Goal: Contribute content

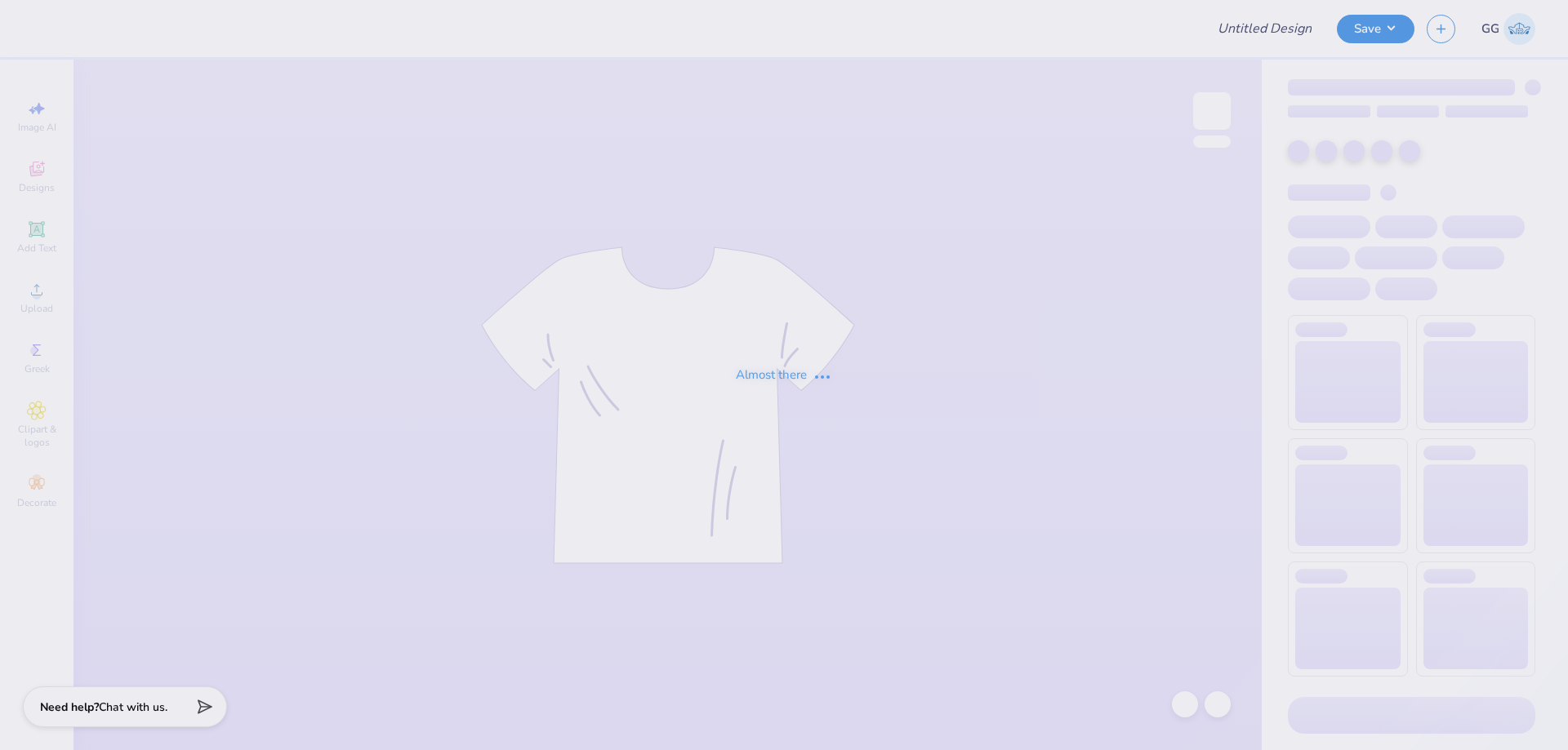
type input "FPS236415"
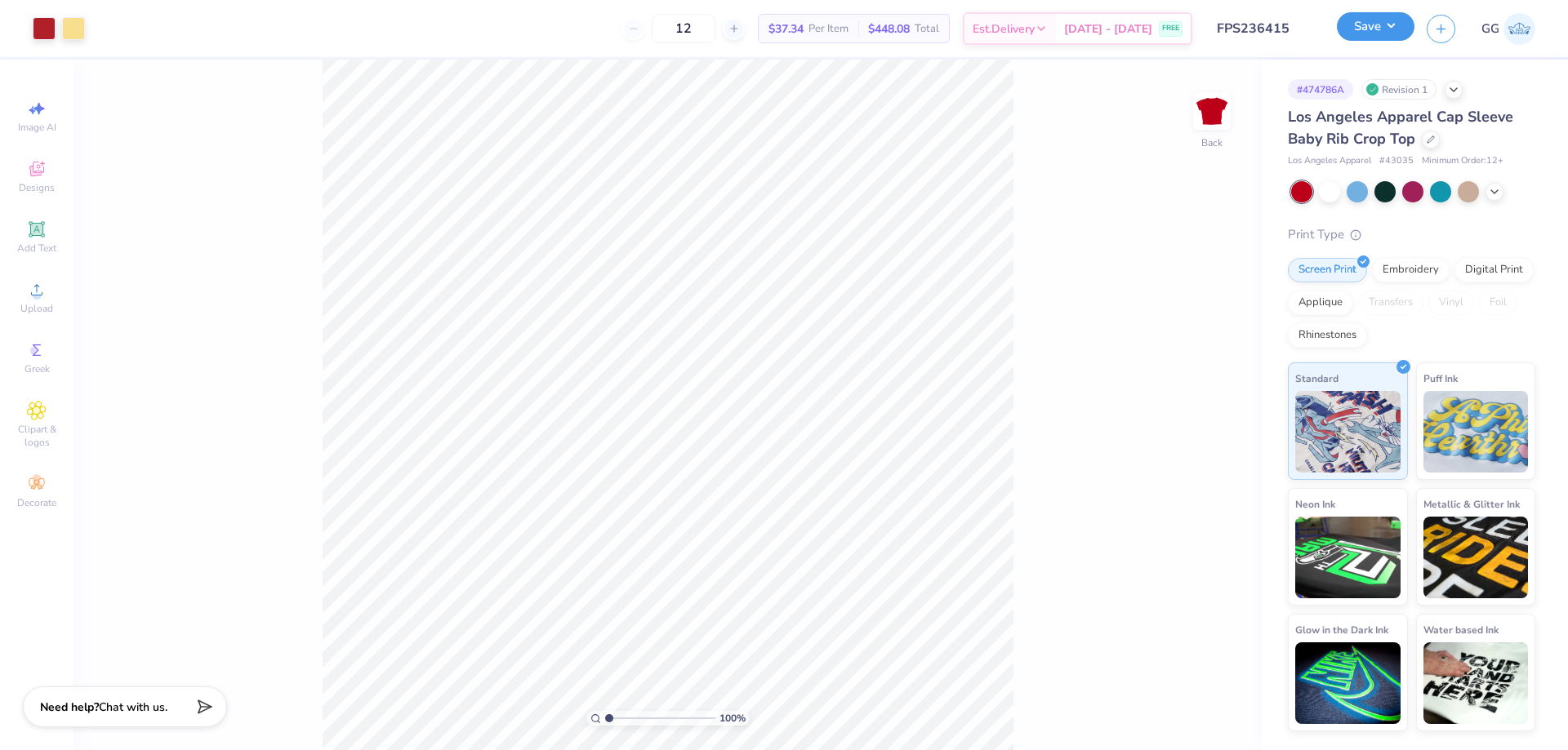
click at [1368, 26] on button "Save" at bounding box center [1375, 26] width 78 height 29
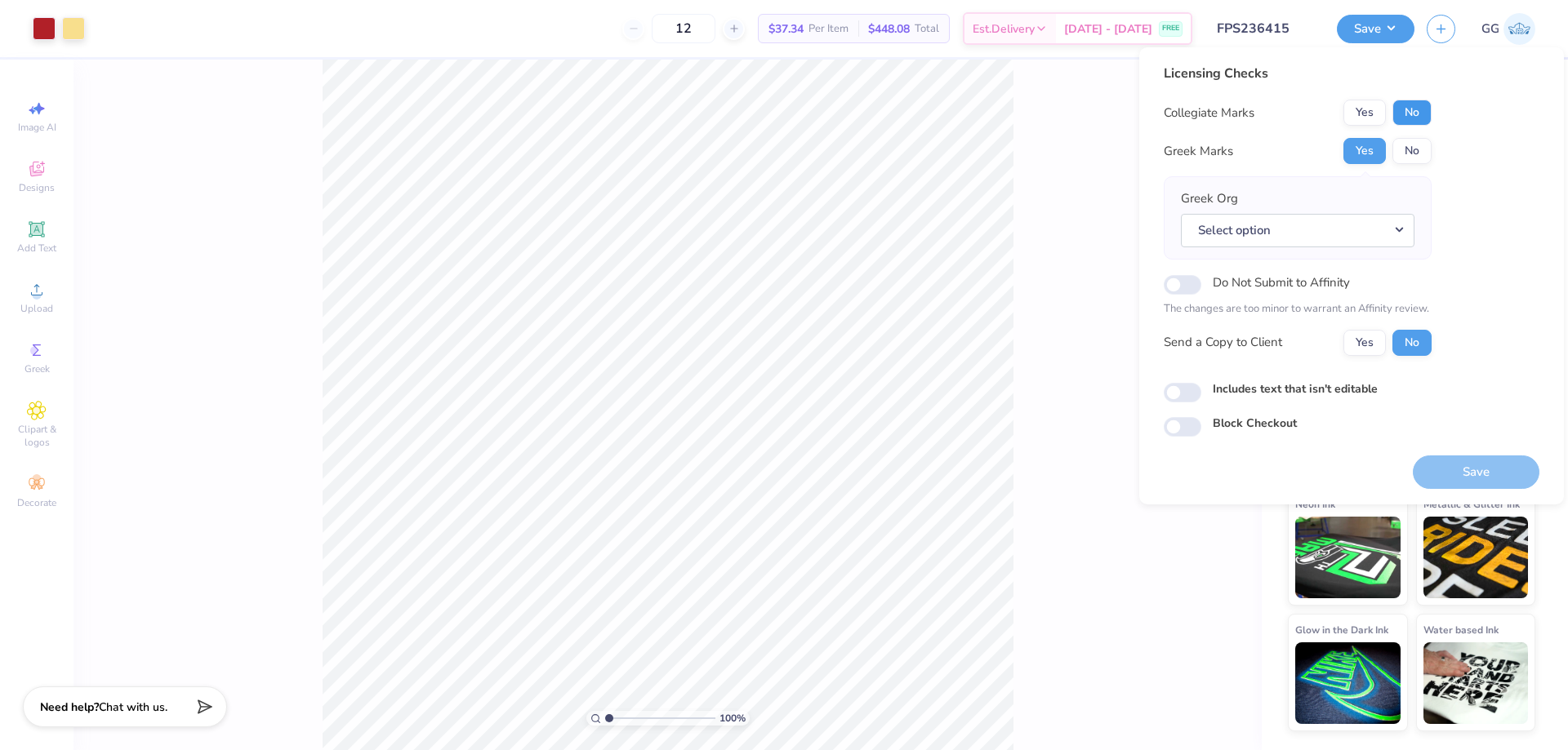
click at [1425, 112] on button "No" at bounding box center [1412, 113] width 40 height 26
click at [1403, 233] on button "Select option" at bounding box center [1297, 230] width 233 height 34
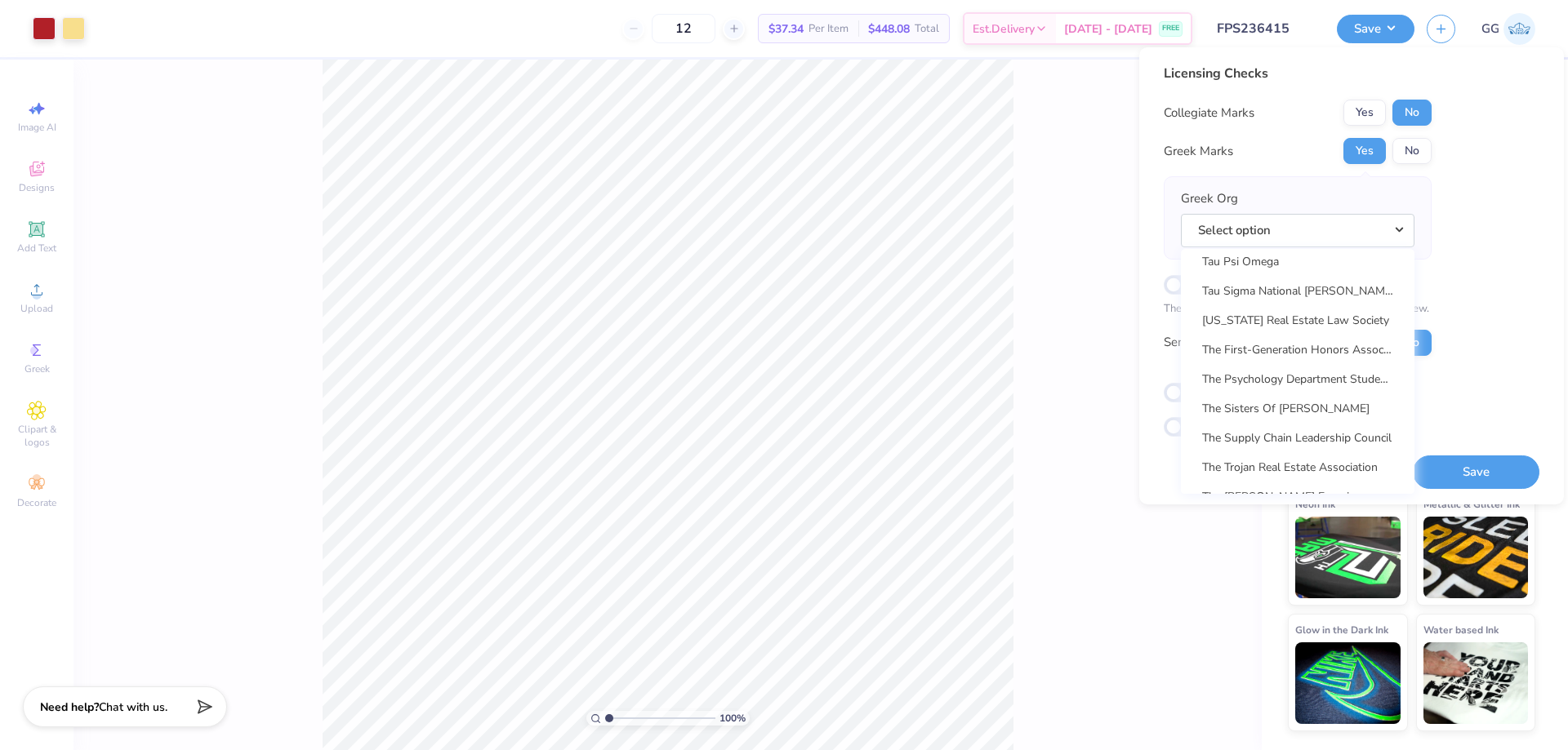
scroll to position [12091, 0]
click at [1296, 436] on link "Theta Phi Alpha" at bounding box center [1296, 436] width 220 height 27
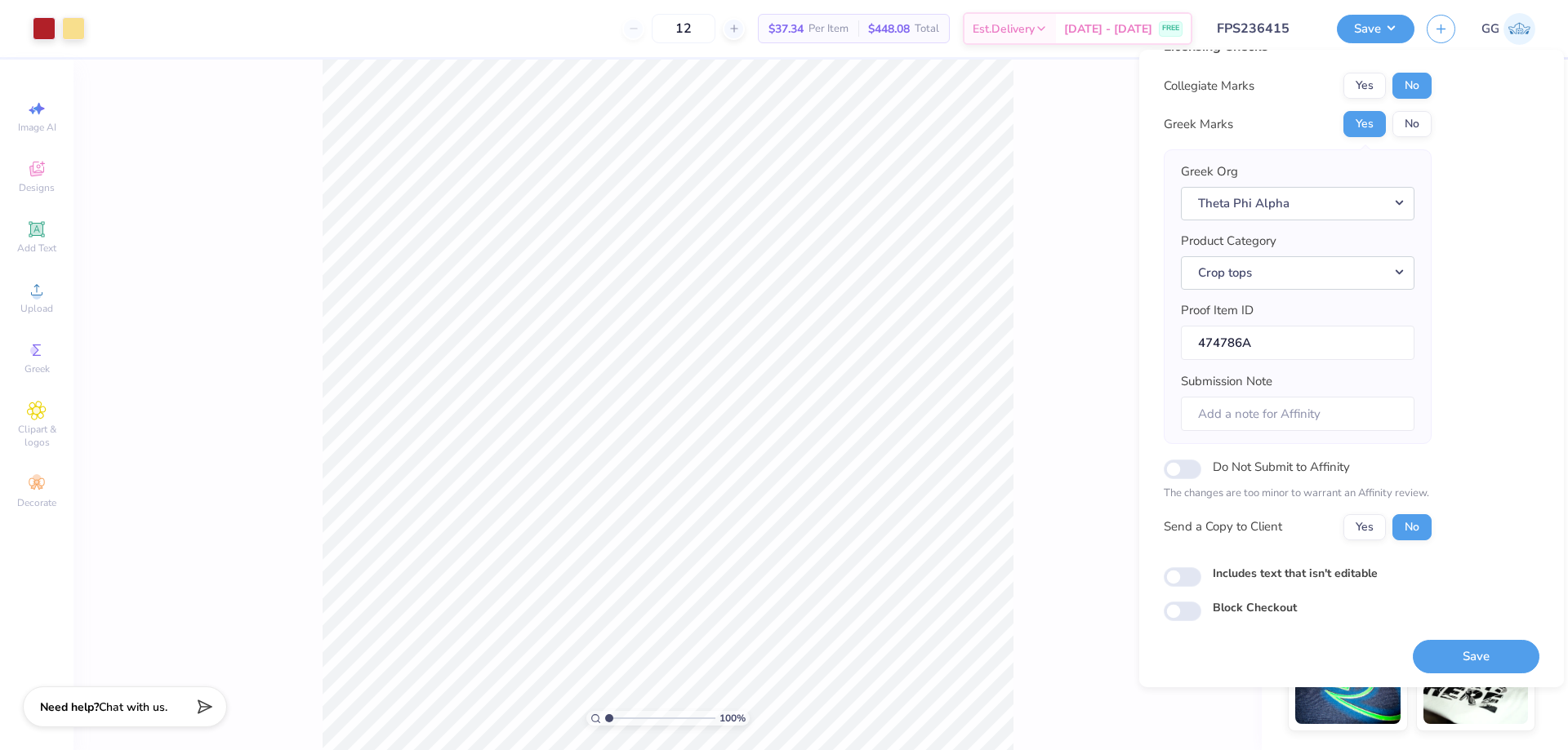
scroll to position [31, 0]
drag, startPoint x: 1178, startPoint y: 608, endPoint x: 1257, endPoint y: 592, distance: 80.6
click at [1179, 608] on input "Block Checkout" at bounding box center [1183, 610] width 38 height 20
checkbox input "true"
click at [1478, 656] on button "Save" at bounding box center [1476, 655] width 126 height 34
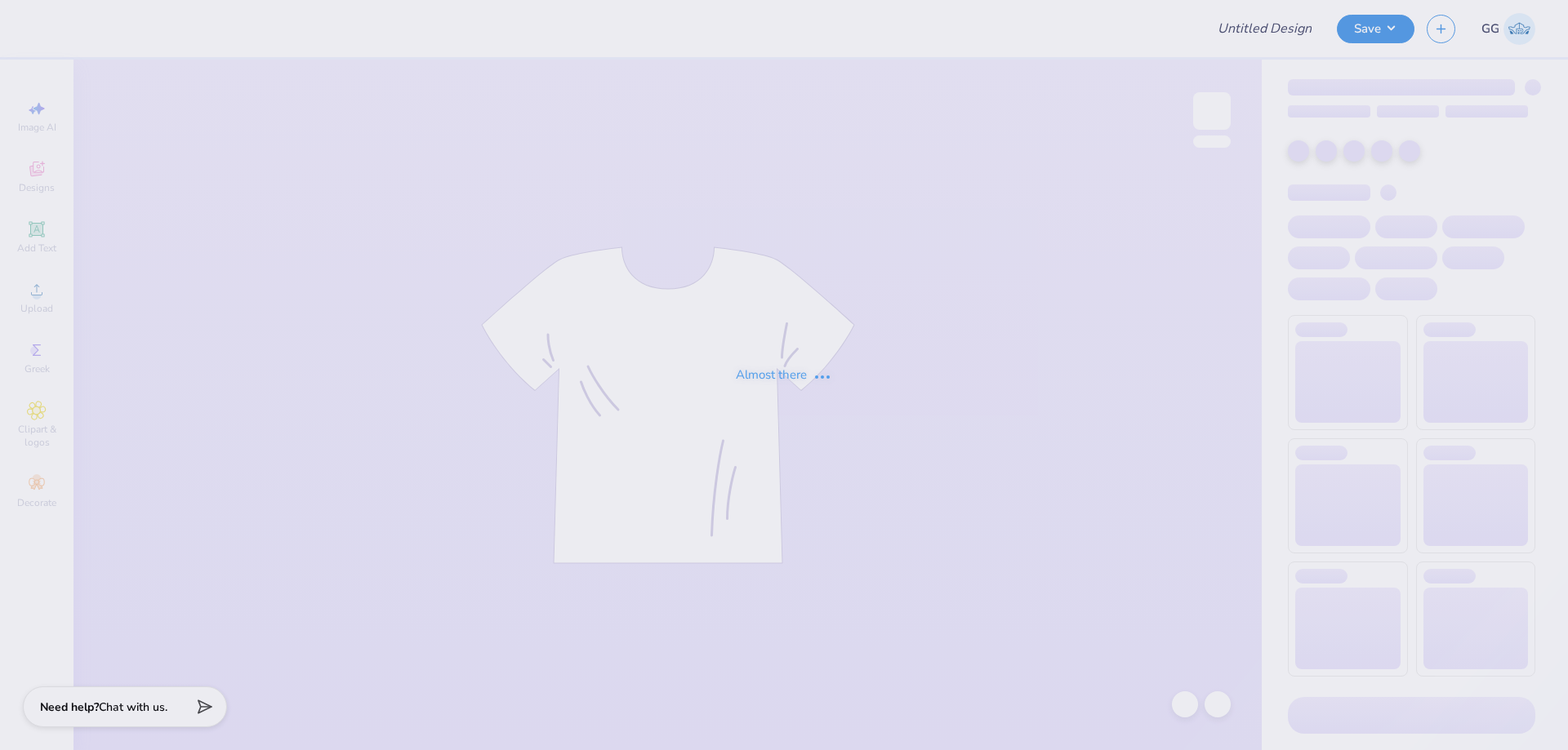
type input "FPS236635"
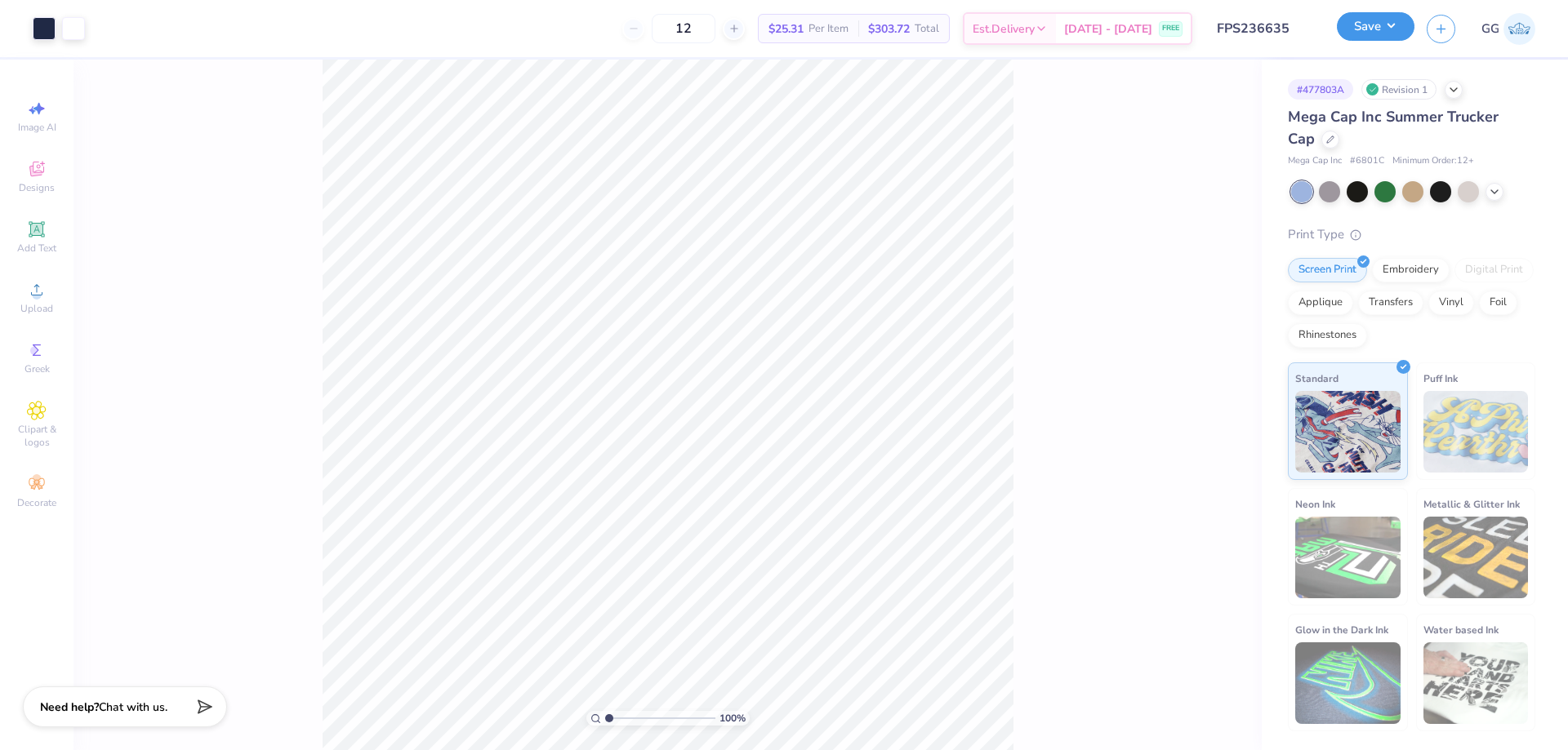
click at [1362, 36] on button "Save" at bounding box center [1375, 26] width 78 height 29
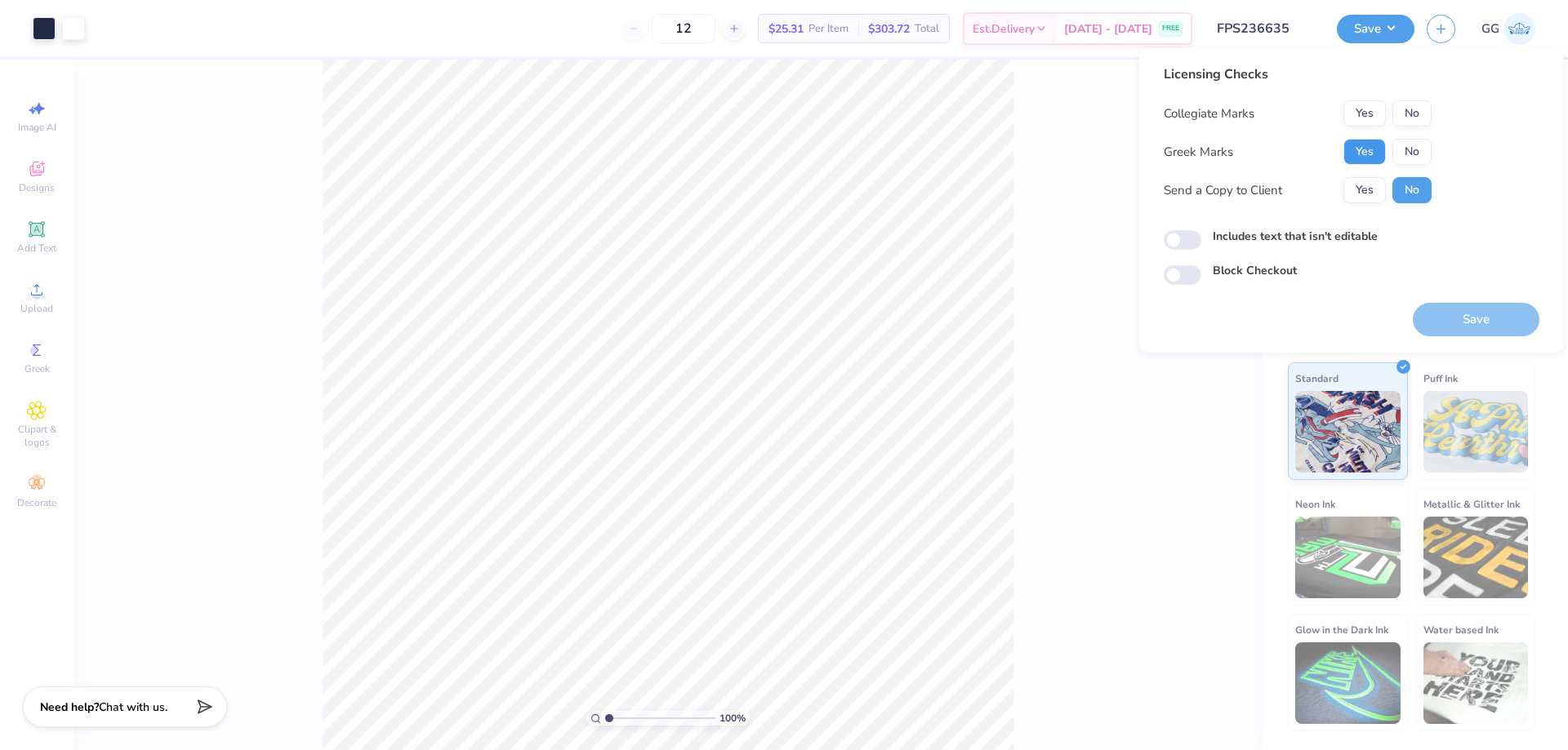
click at [1366, 150] on button "Yes" at bounding box center [1363, 151] width 42 height 26
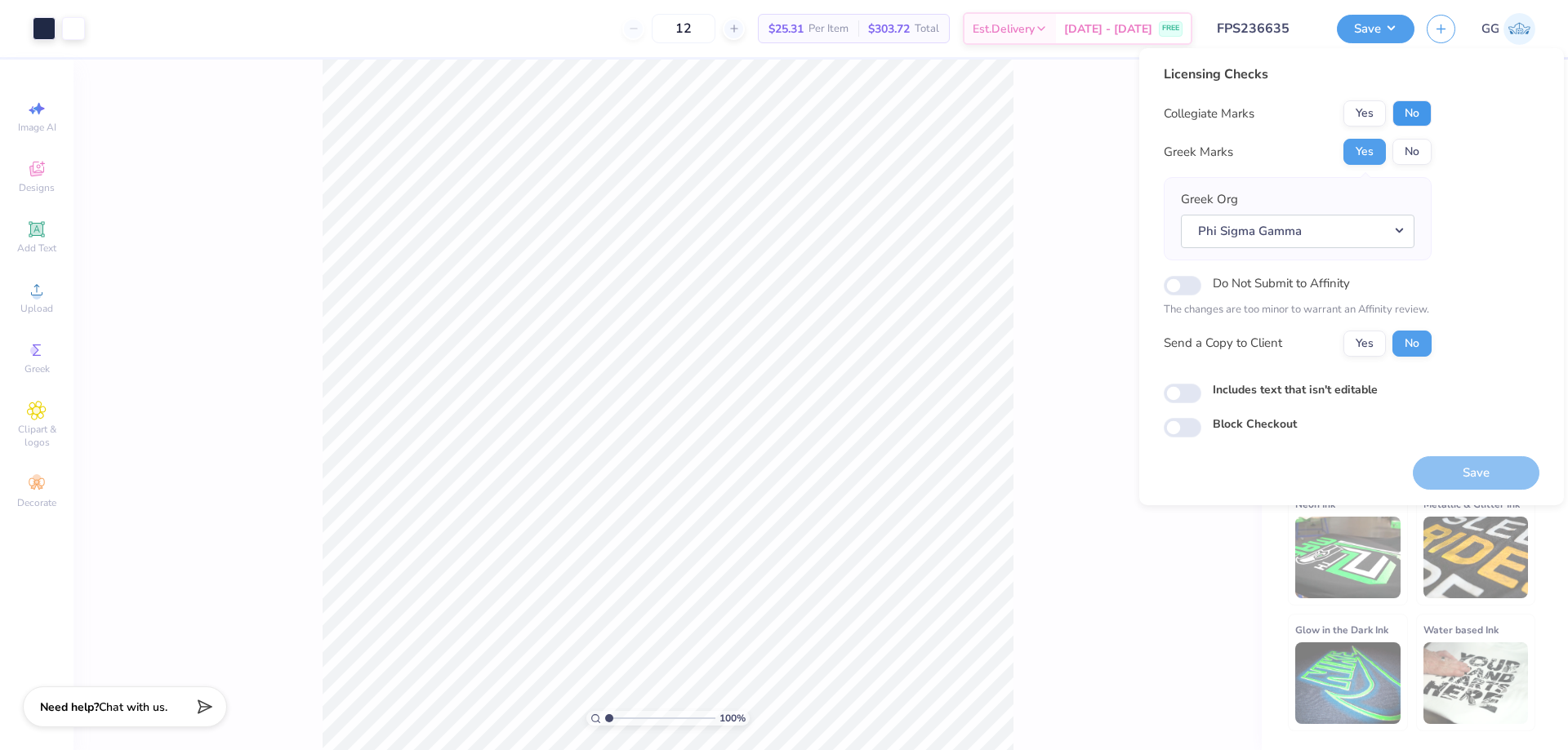
click at [1426, 121] on button "No" at bounding box center [1412, 114] width 40 height 26
click at [1400, 228] on button "Phi Sigma Gamma" at bounding box center [1297, 231] width 233 height 34
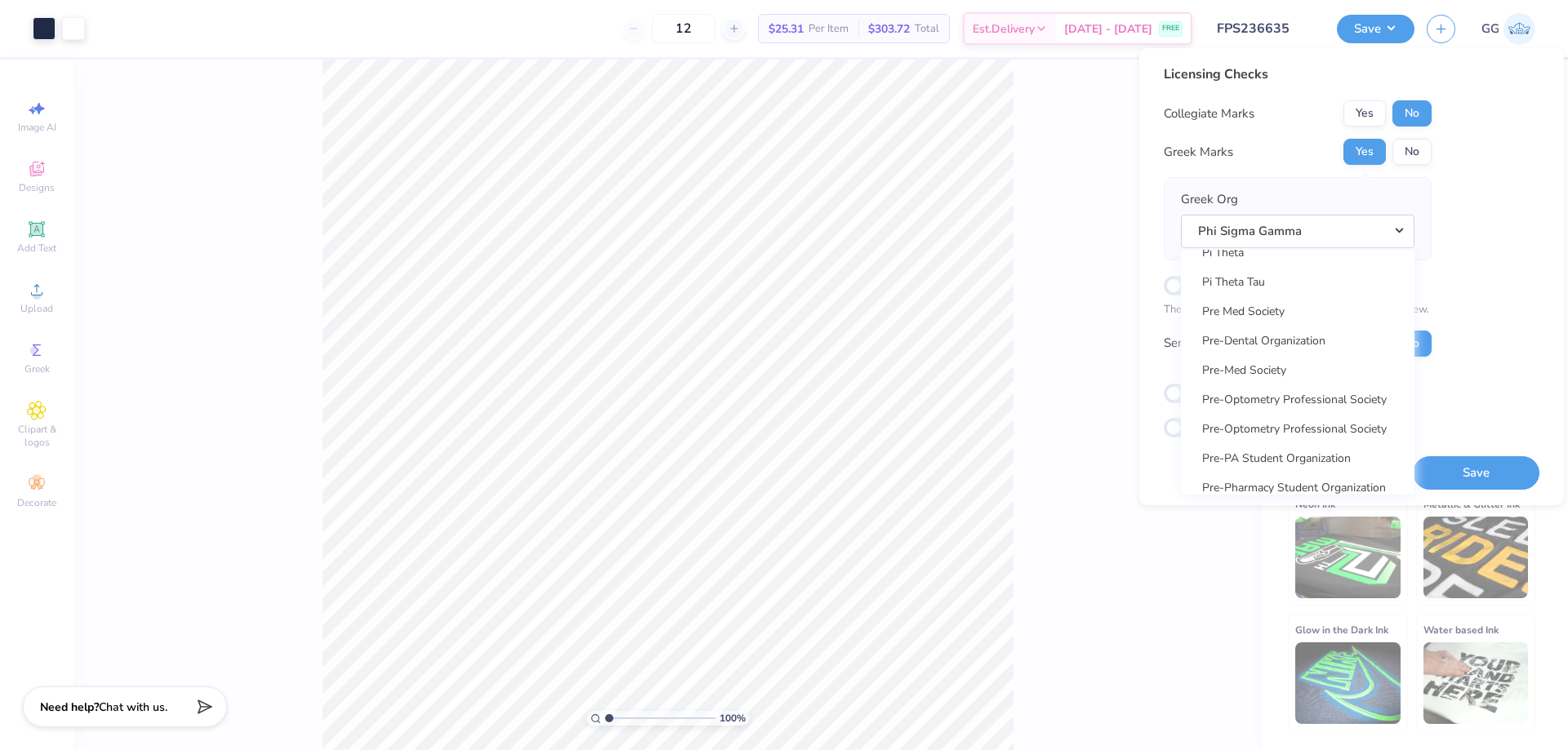
scroll to position [9081, 0]
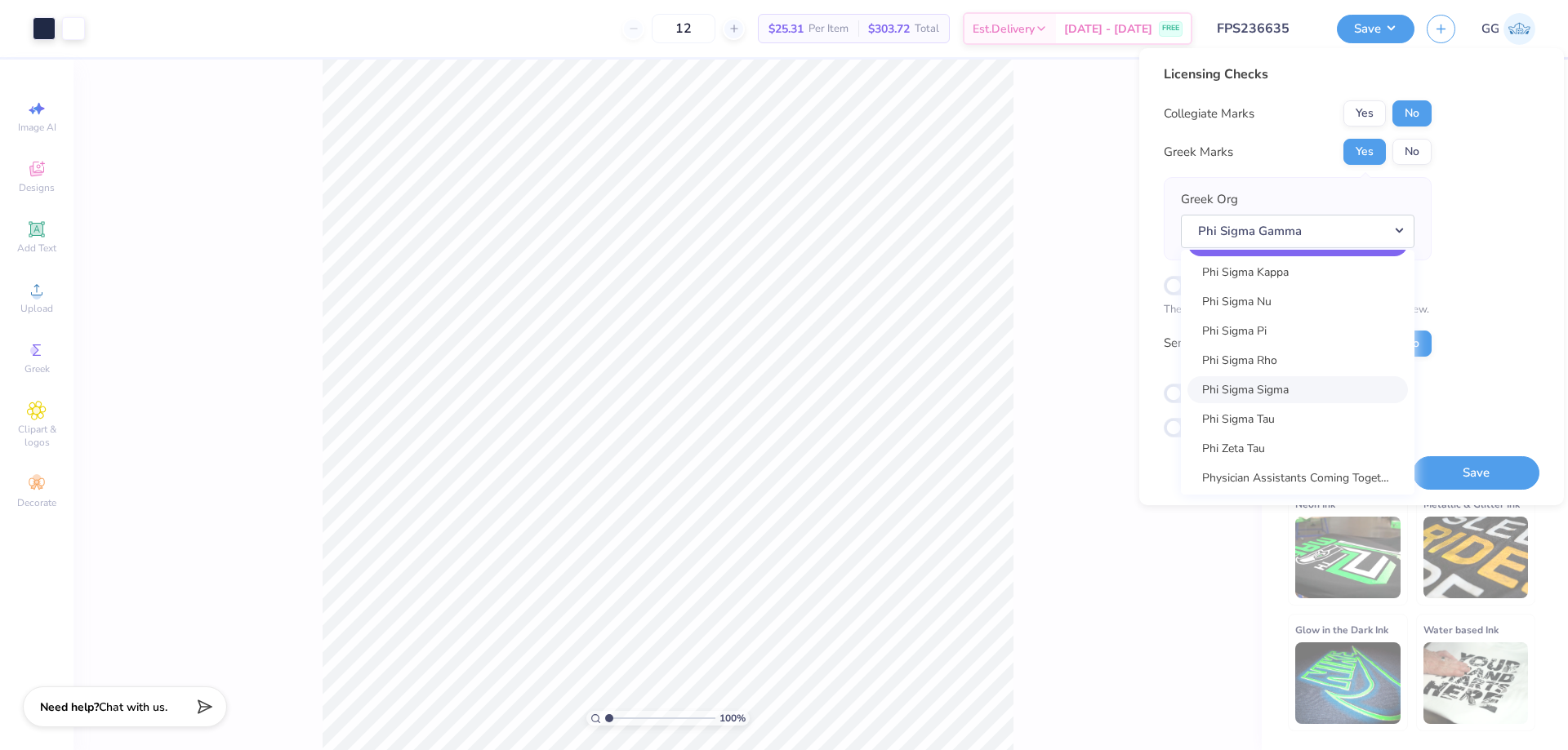
click at [1288, 379] on link "Phi Sigma Sigma" at bounding box center [1296, 389] width 220 height 27
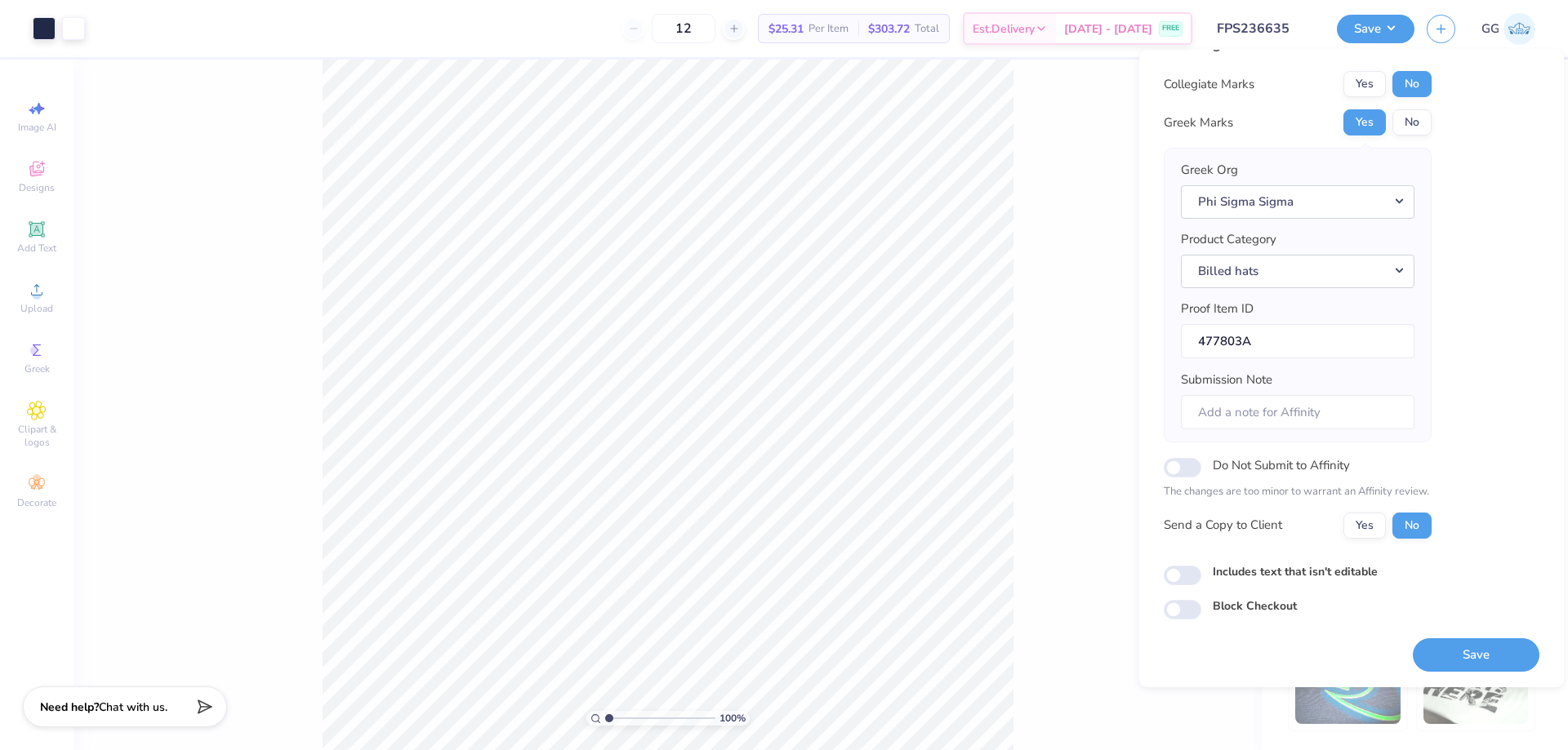
click at [1180, 623] on div "Licensing Checks Collegiate Marks Yes No Greek Marks Yes No Greek Org Phi Sigma…" at bounding box center [1352, 354] width 375 height 636
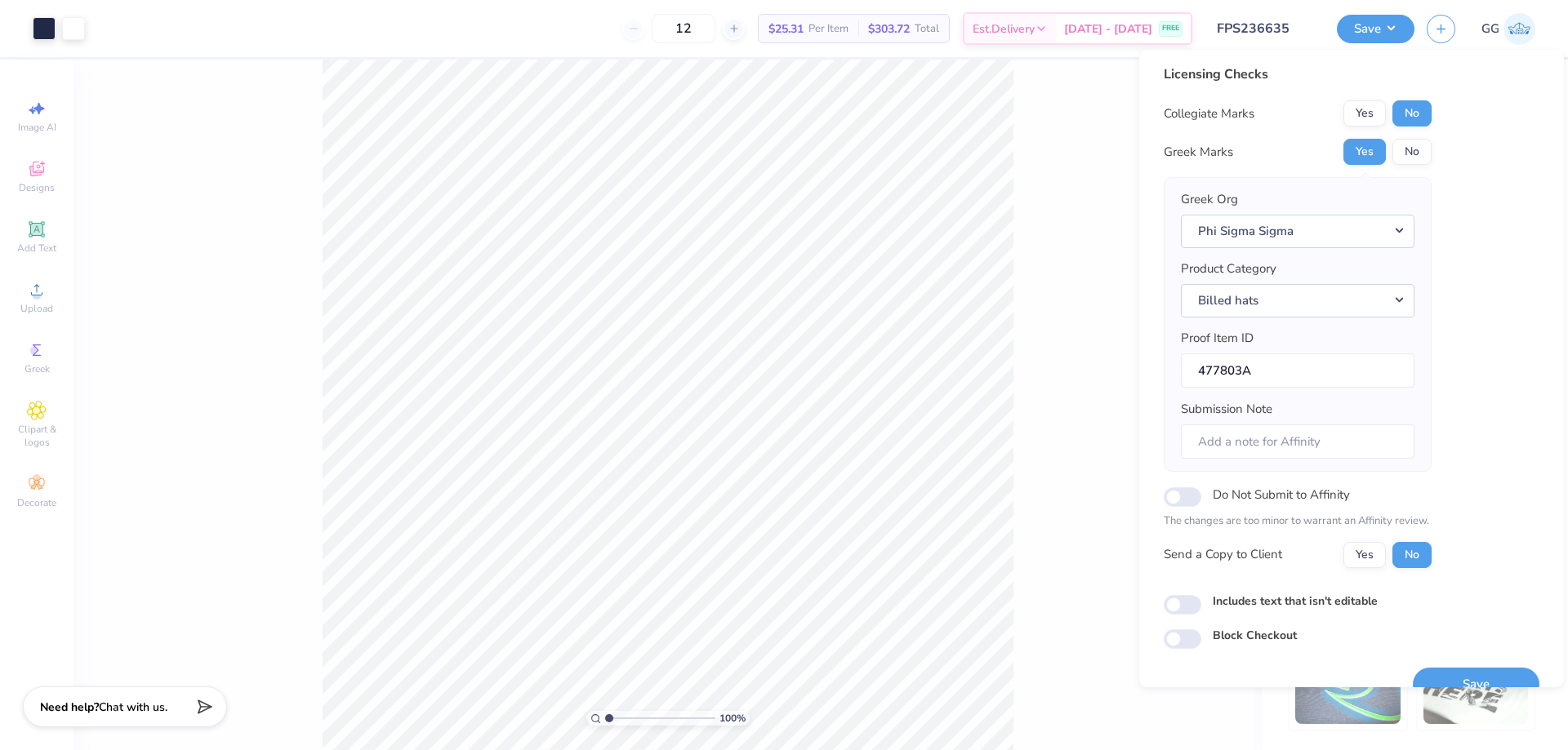
scroll to position [0, 0]
click at [1182, 633] on input "Block Checkout" at bounding box center [1183, 641] width 38 height 20
checkbox input "true"
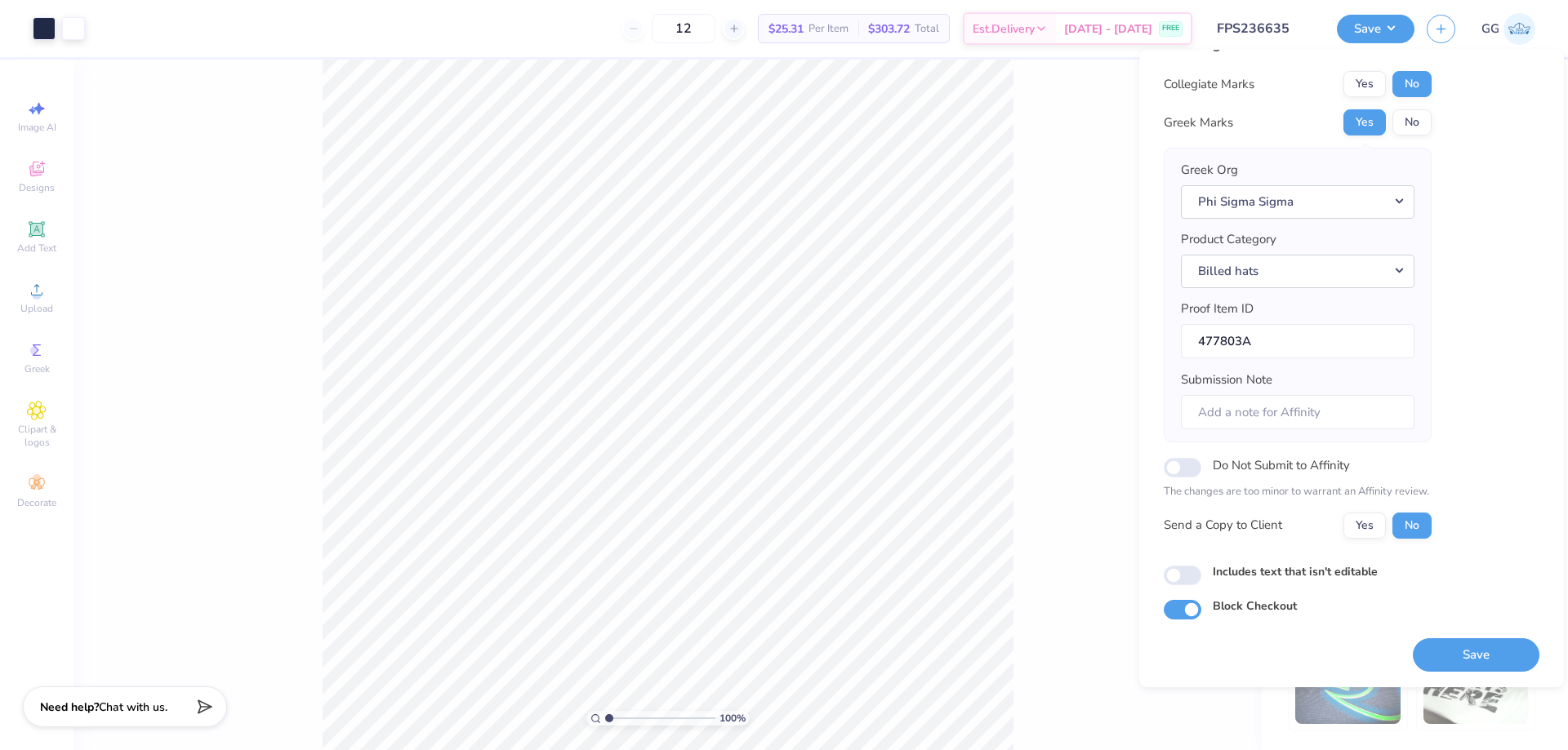
click at [1459, 644] on button "Save" at bounding box center [1476, 655] width 126 height 34
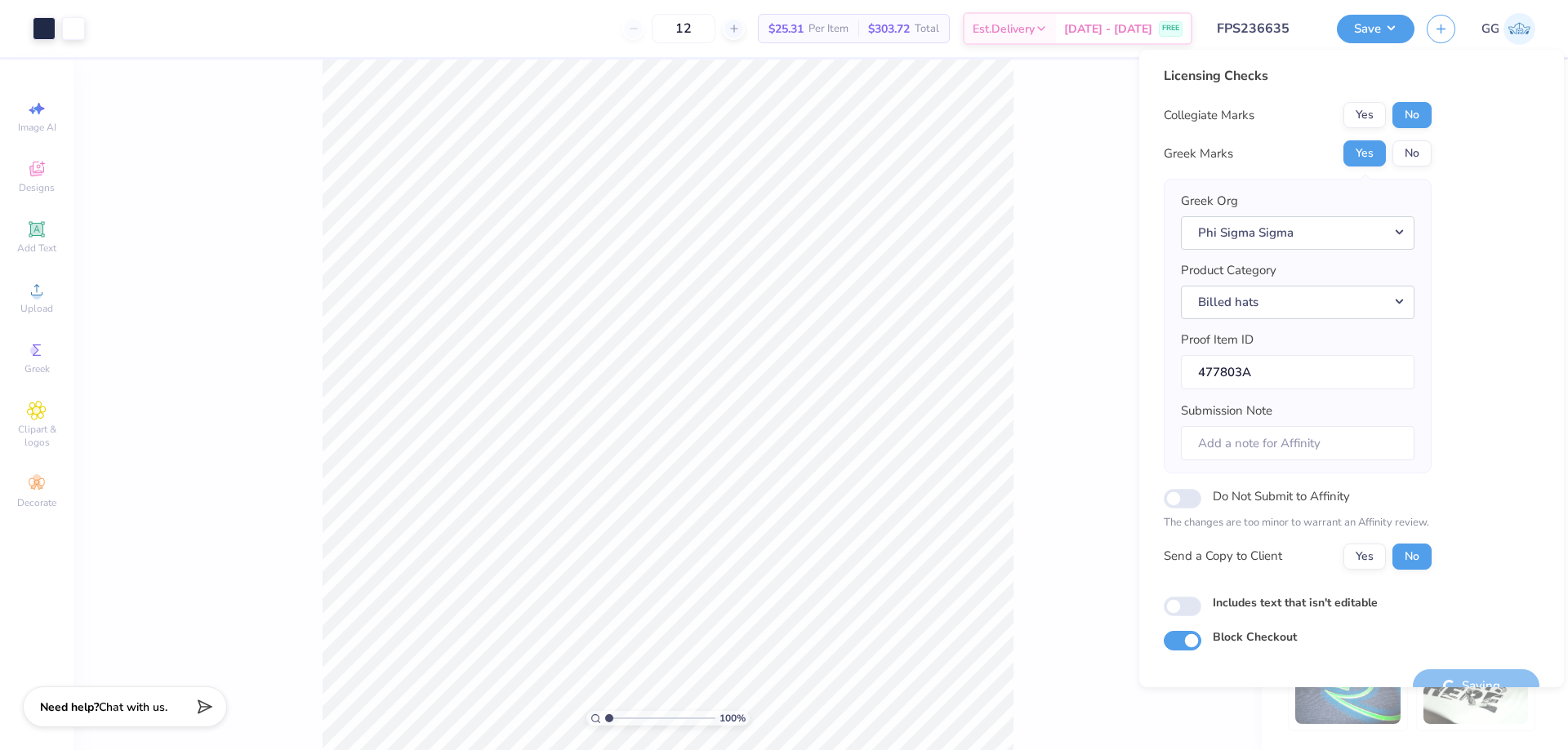
scroll to position [31, 0]
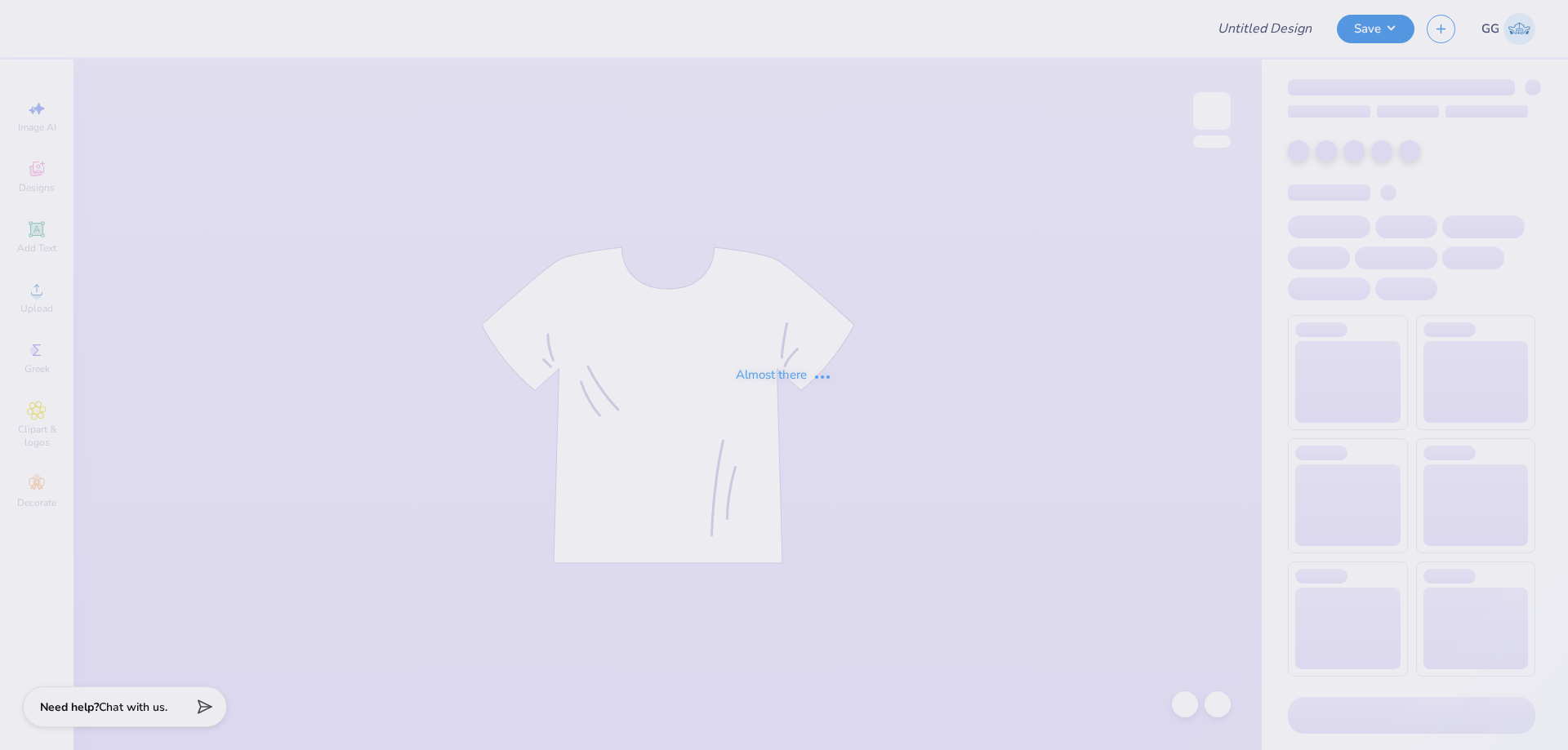
type input "FPS236802"
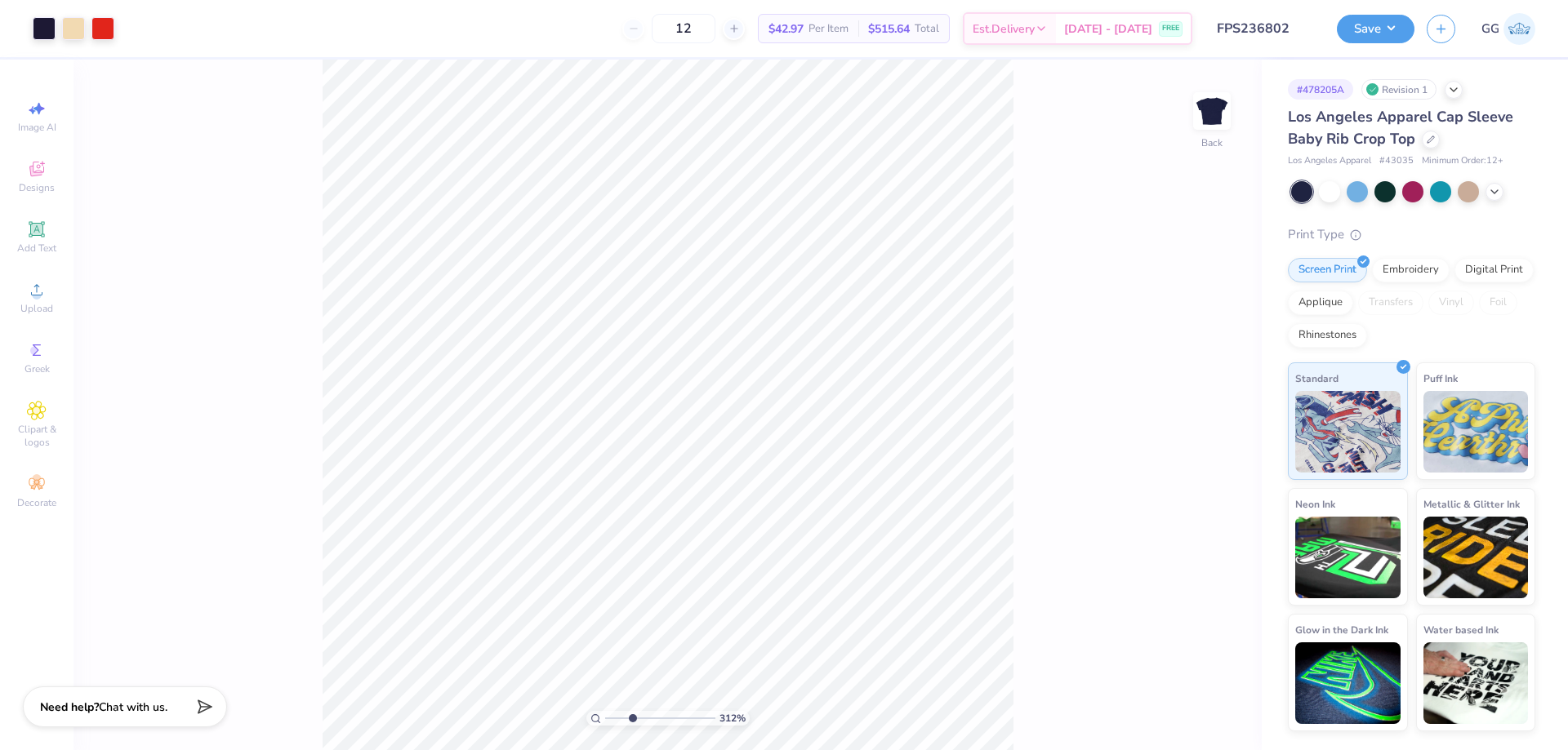
type input "3.12"
click at [632, 720] on input "range" at bounding box center [660, 718] width 111 height 15
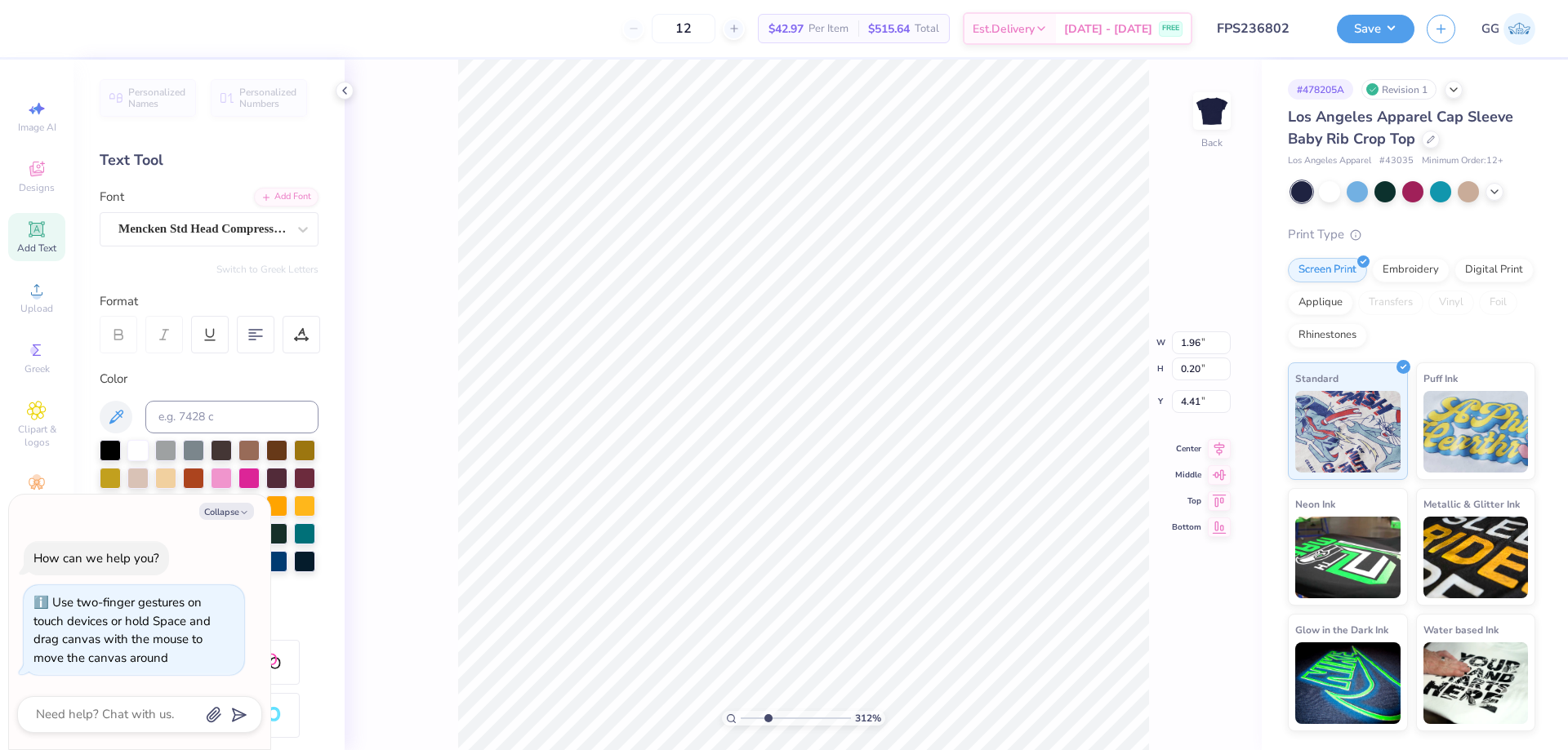
scroll to position [14, 7]
type textarea "x"
type textarea "FOUNDED UON A ROCK"
type textarea "x"
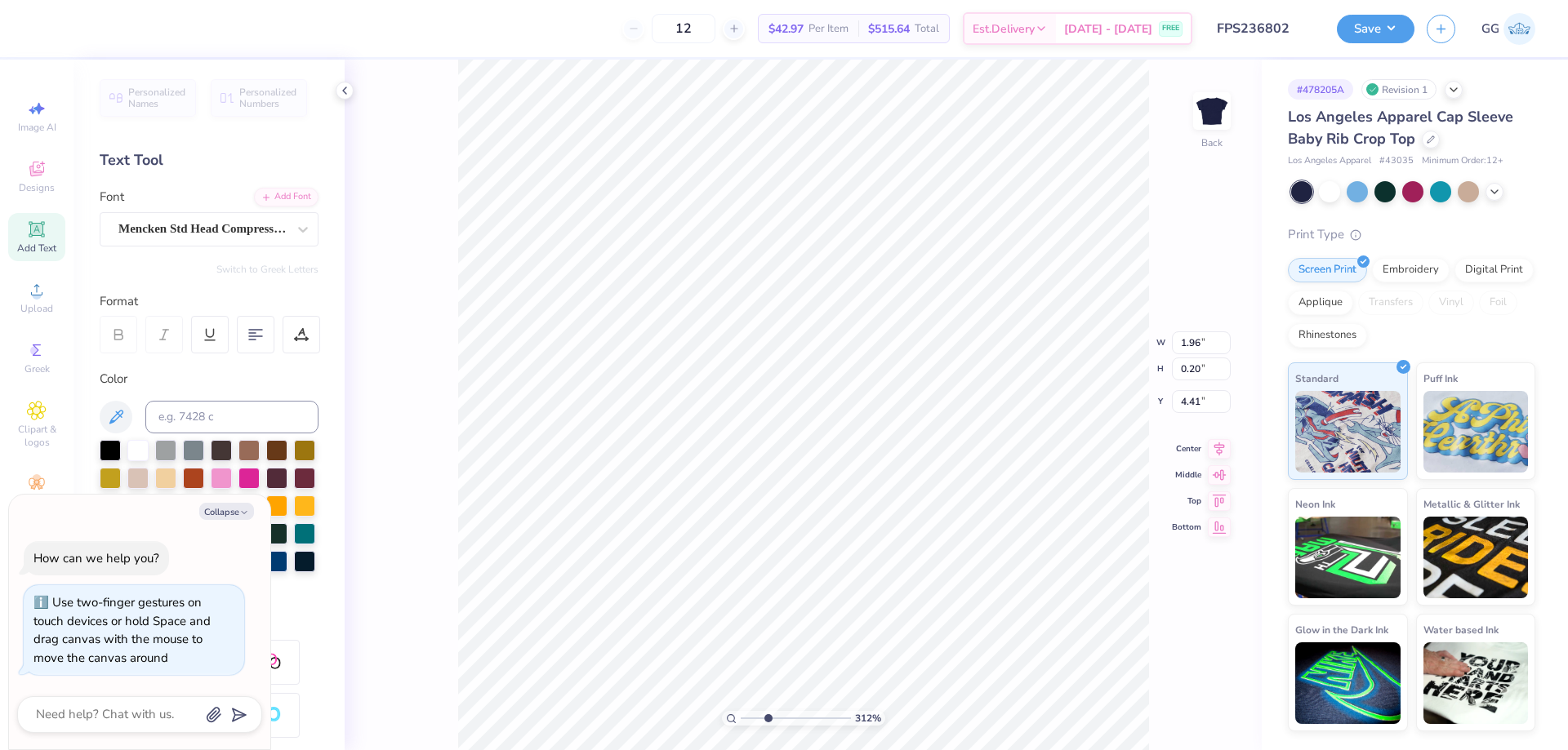
type textarea "FOUNDED ON A ROCK"
type textarea "x"
drag, startPoint x: 781, startPoint y: 711, endPoint x: 791, endPoint y: 712, distance: 10.0
click at [791, 712] on input "range" at bounding box center [795, 718] width 111 height 15
drag, startPoint x: 791, startPoint y: 716, endPoint x: 762, endPoint y: 716, distance: 29.0
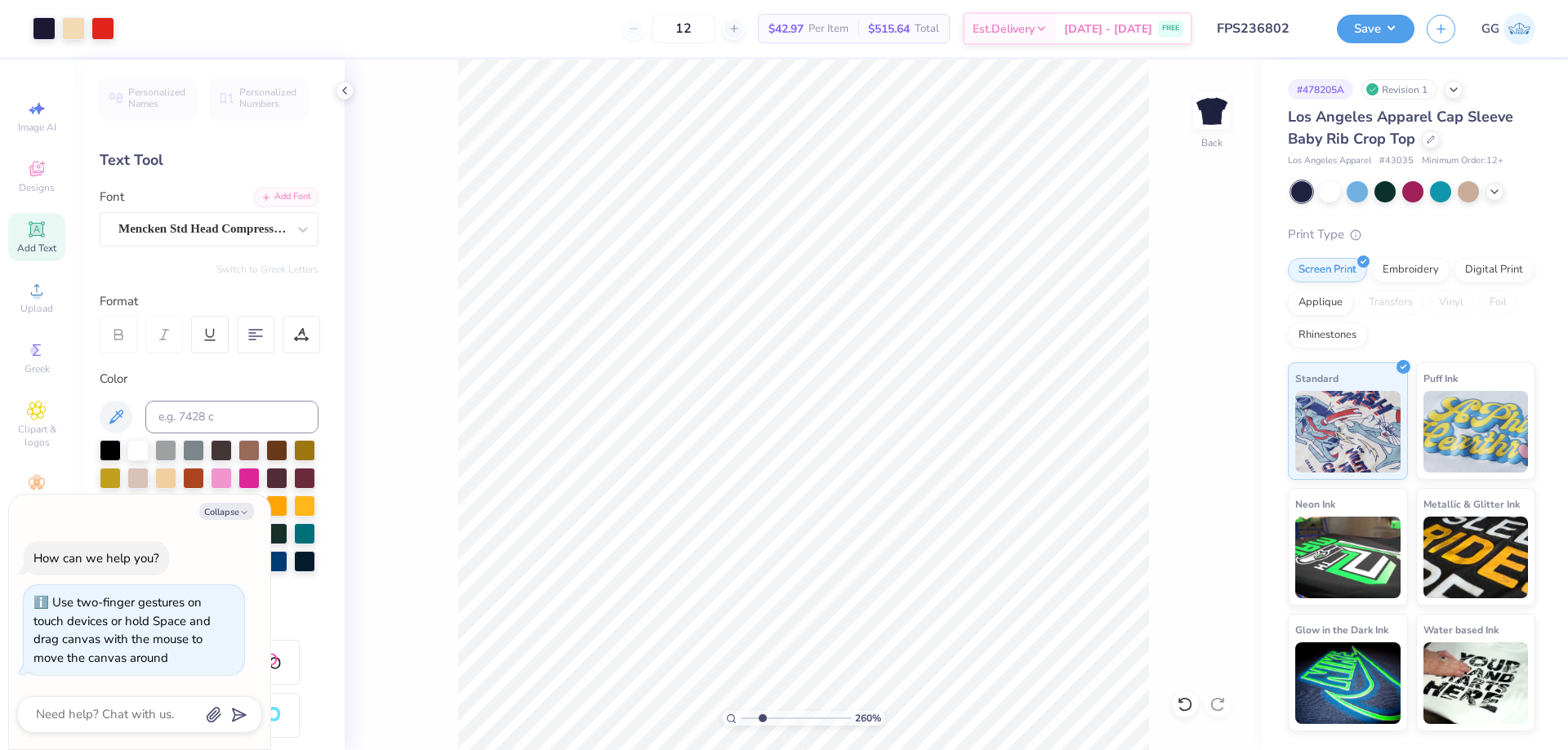
click at [762, 716] on input "range" at bounding box center [795, 718] width 111 height 15
type input "1"
click at [740, 719] on input "range" at bounding box center [795, 718] width 111 height 15
click at [1389, 17] on button "Save" at bounding box center [1375, 26] width 78 height 29
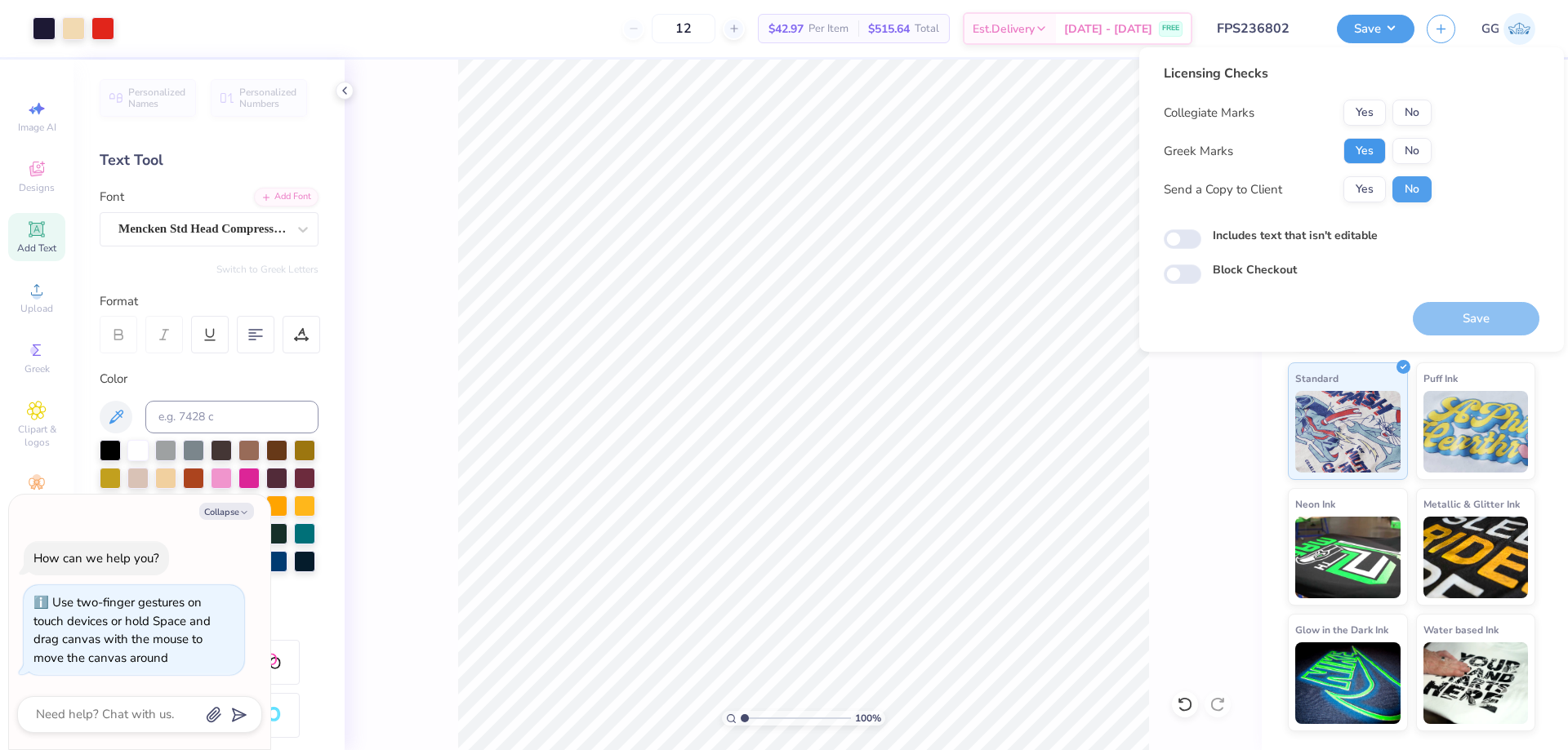
click at [1367, 153] on button "Yes" at bounding box center [1363, 151] width 42 height 26
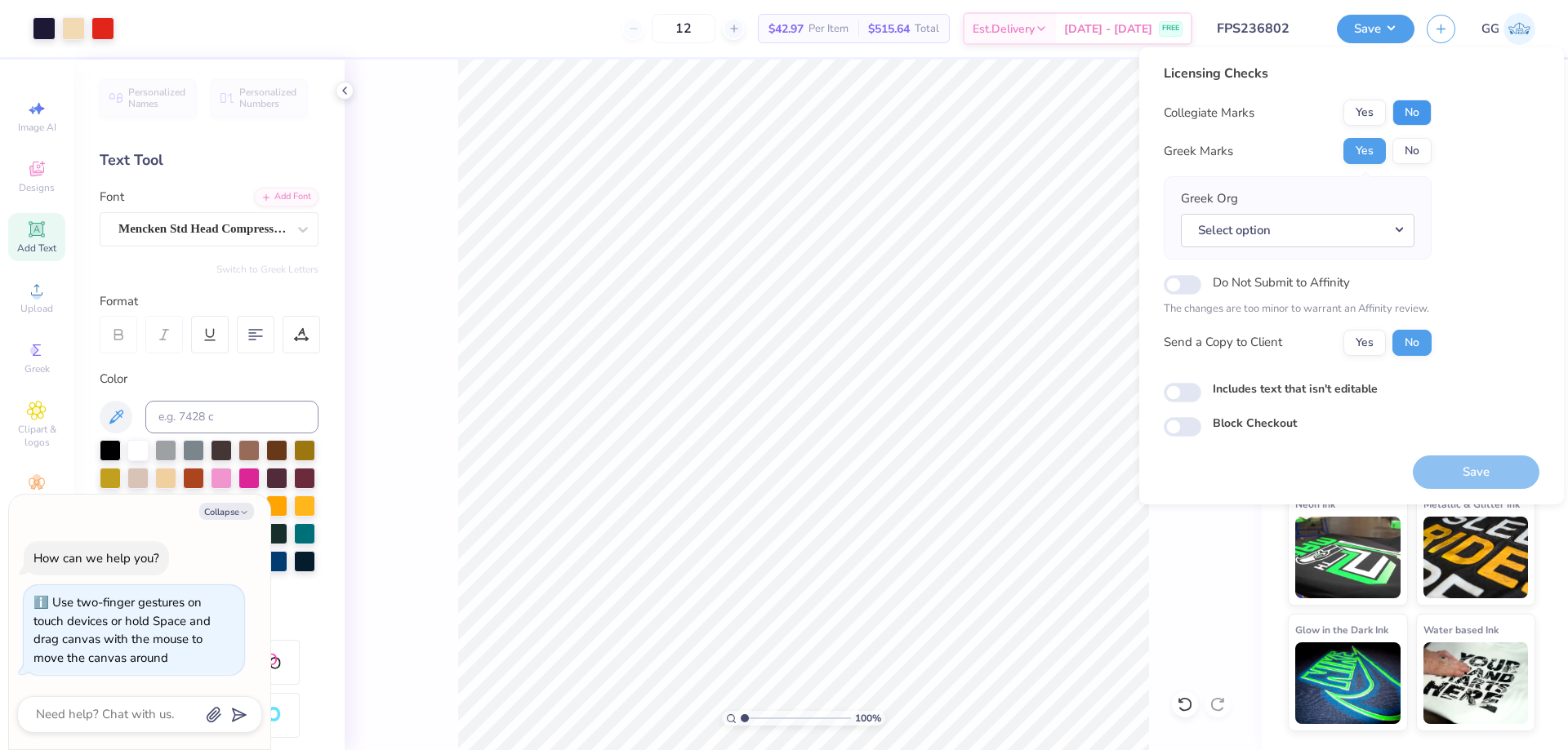
click at [1424, 116] on button "No" at bounding box center [1412, 113] width 40 height 26
click at [1395, 237] on button "Select option" at bounding box center [1297, 230] width 233 height 34
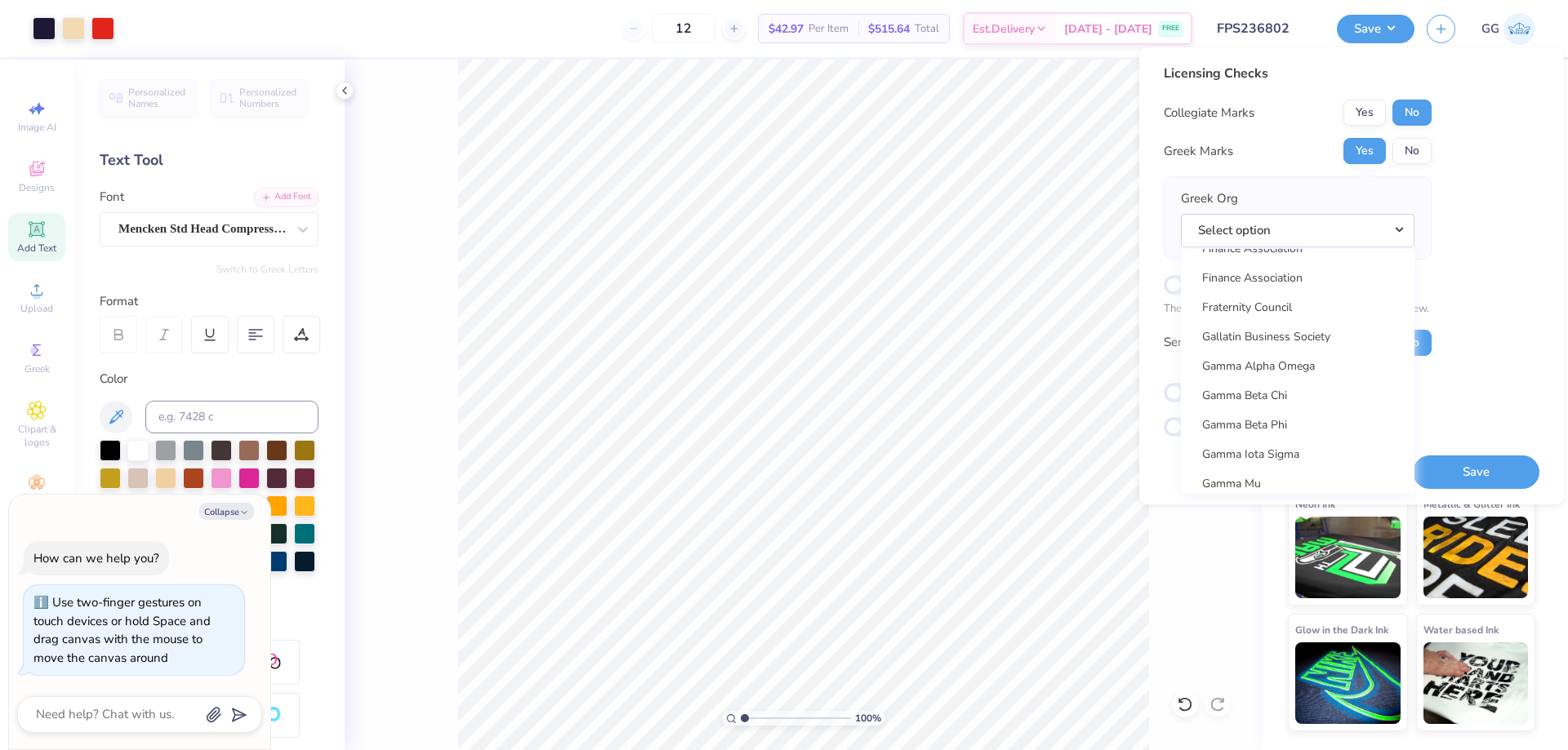
scroll to position [5034, 0]
click at [1319, 407] on link "Gamma Phi Beta" at bounding box center [1296, 409] width 220 height 27
type textarea "x"
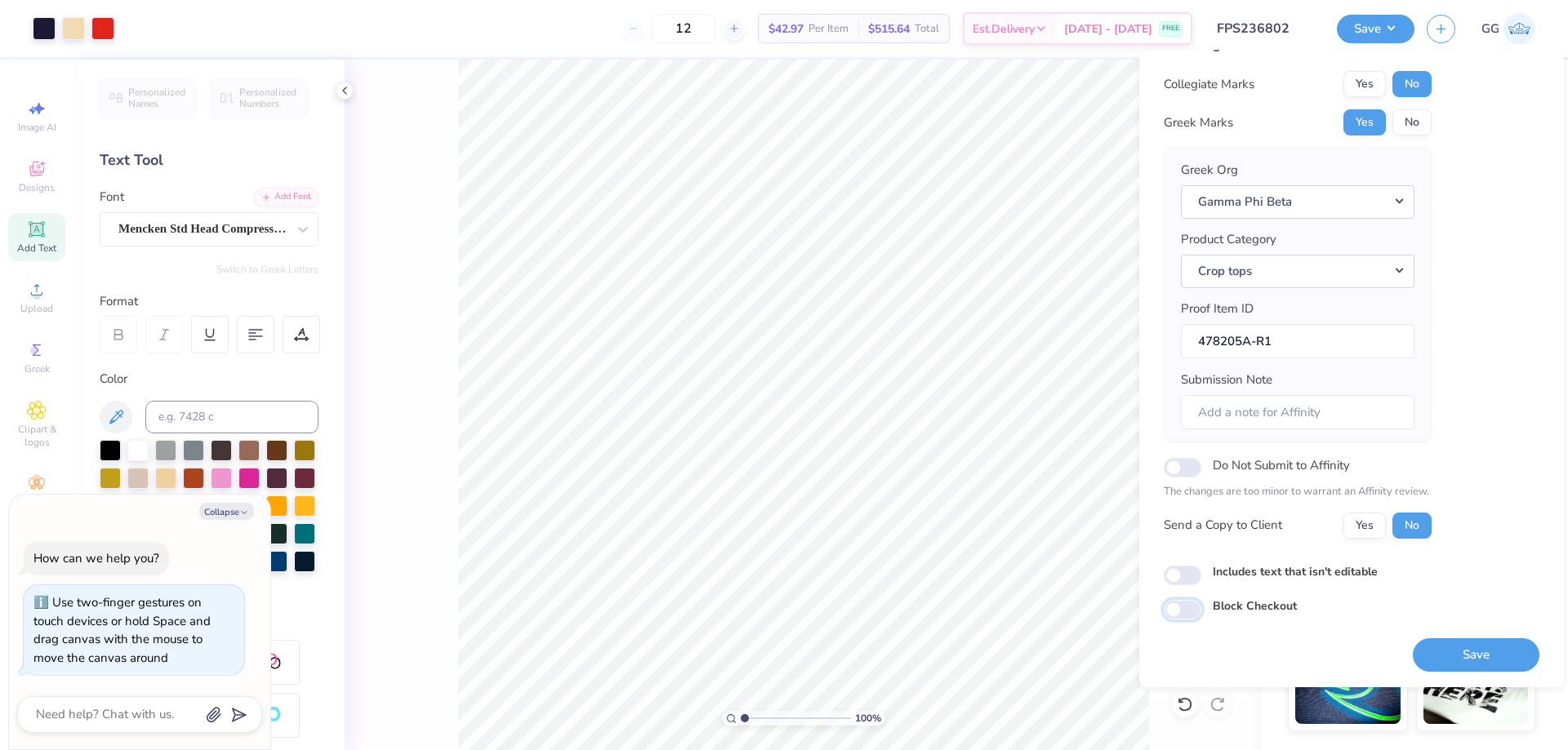
drag, startPoint x: 1178, startPoint y: 619, endPoint x: 1189, endPoint y: 619, distance: 11.0
click at [1178, 619] on input "Block Checkout" at bounding box center [1183, 610] width 38 height 20
checkbox input "true"
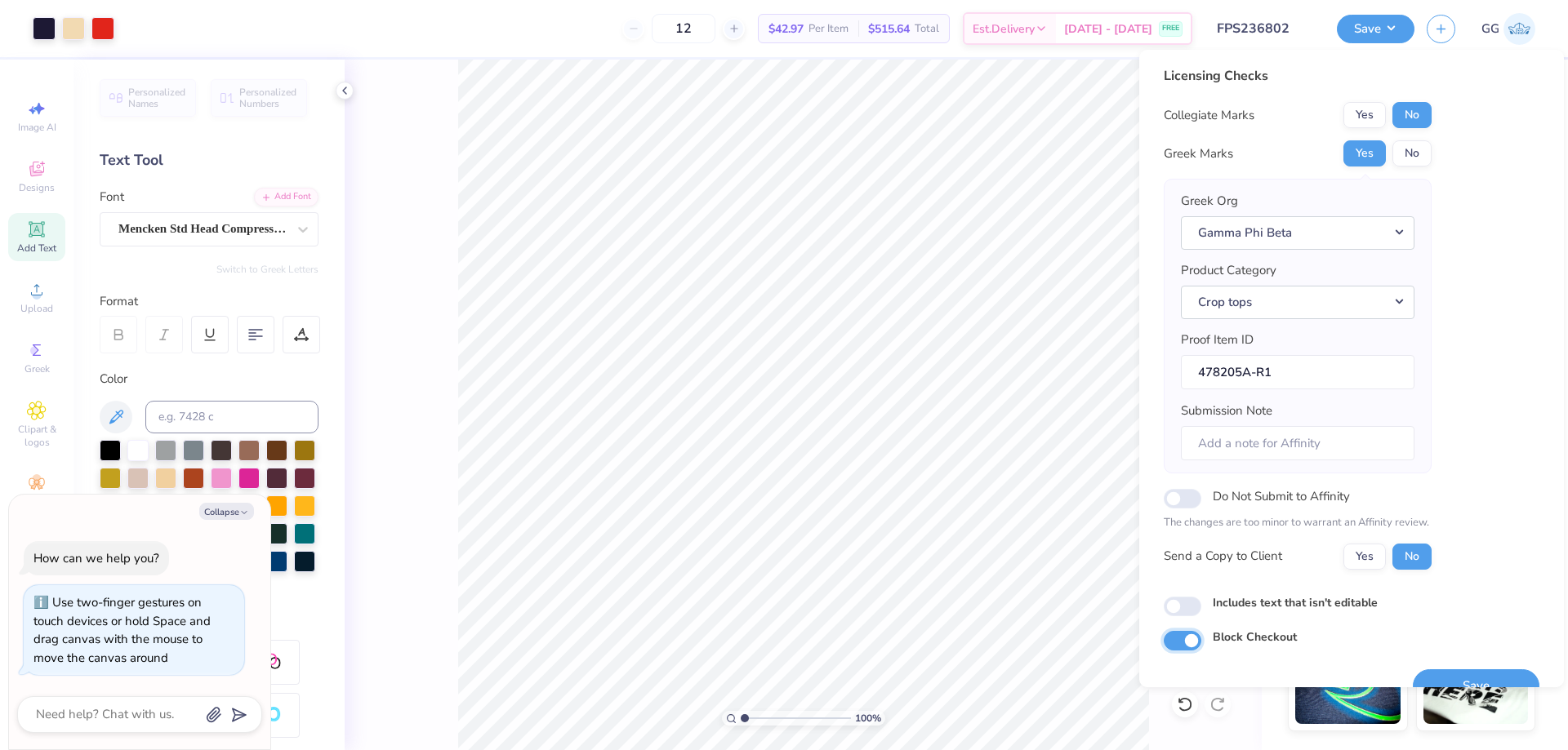
scroll to position [31, 0]
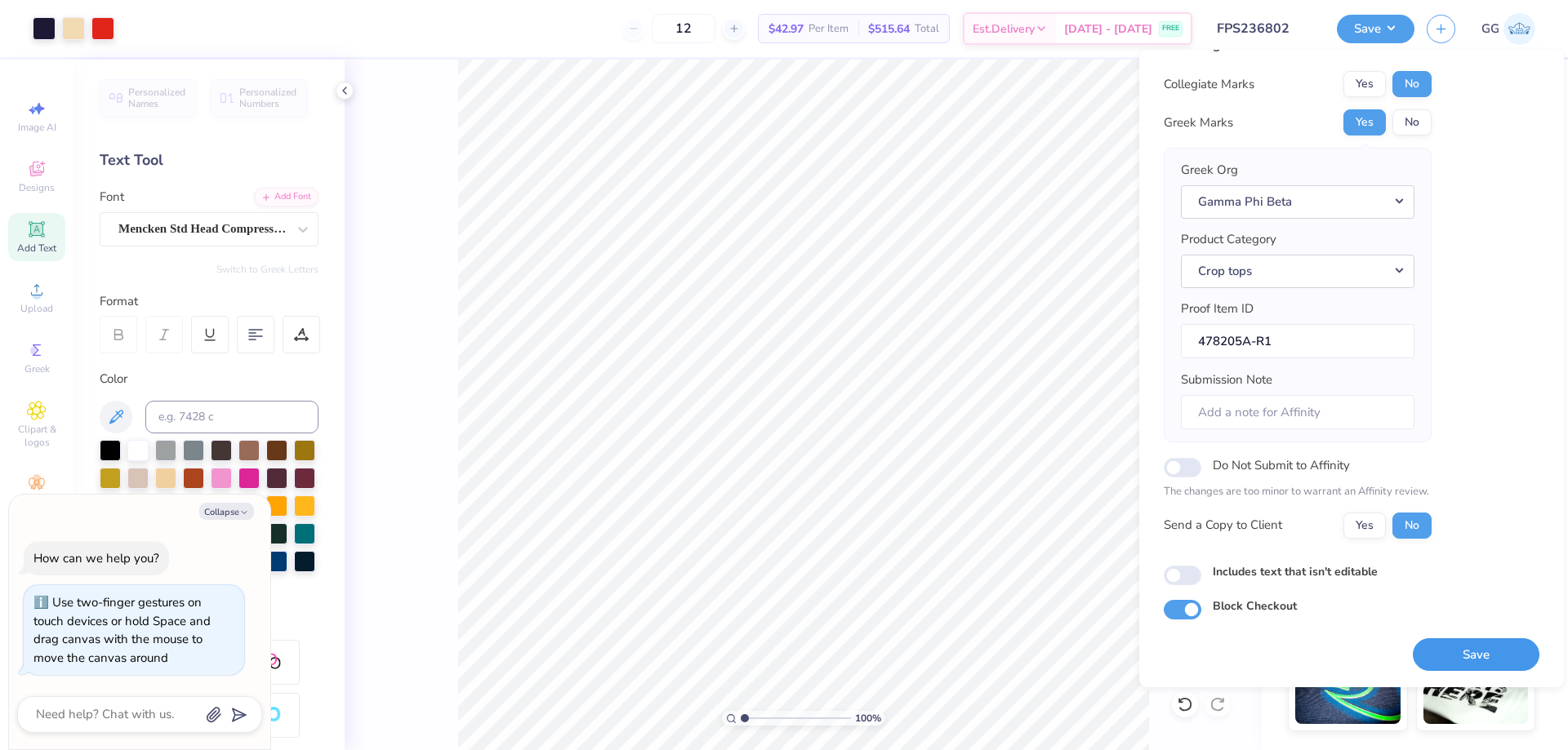
click at [1476, 655] on button "Save" at bounding box center [1476, 655] width 126 height 34
type textarea "x"
